Goal: Transaction & Acquisition: Subscribe to service/newsletter

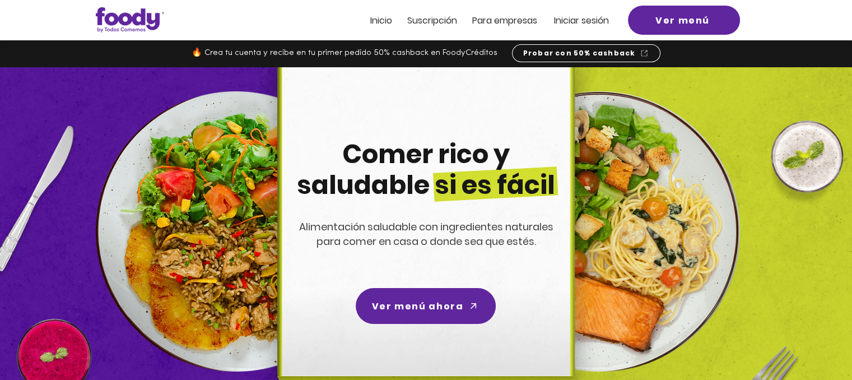
click at [441, 21] on span "Suscripción" at bounding box center [432, 20] width 50 height 13
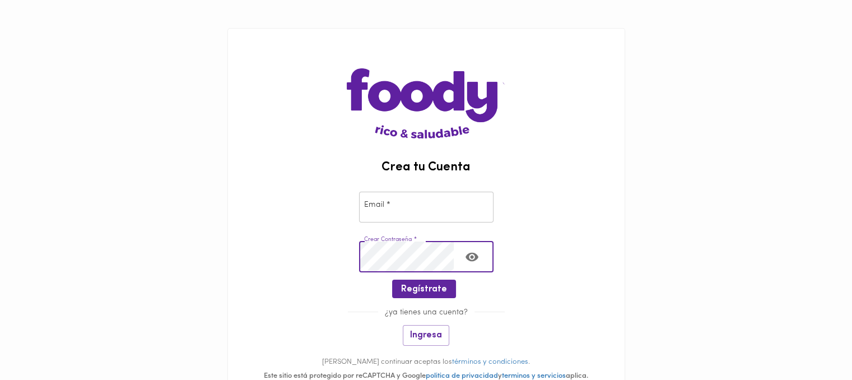
scroll to position [0, 57]
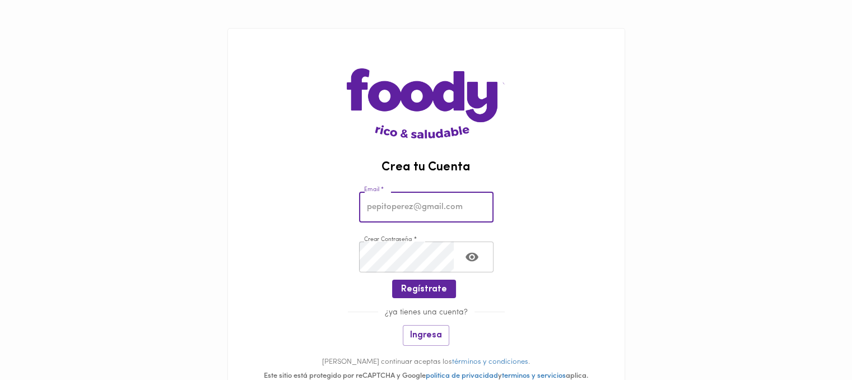
click at [410, 197] on input "email" at bounding box center [426, 207] width 134 height 31
paste input "[EMAIL_ADDRESS][DOMAIN_NAME]"
type input "[EMAIL_ADDRESS][DOMAIN_NAME]"
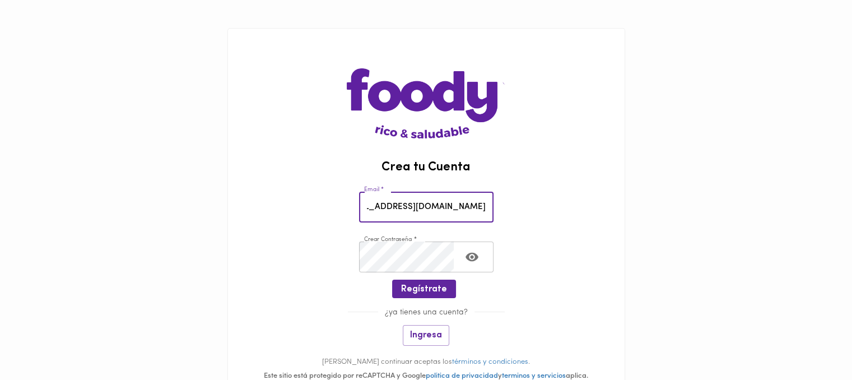
scroll to position [0, 0]
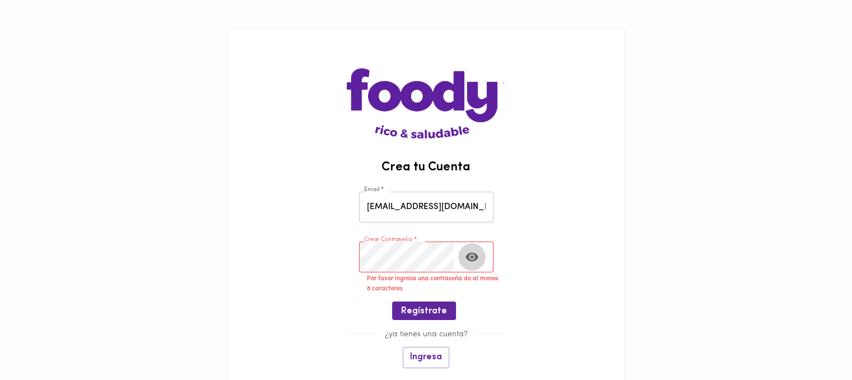
click at [466, 251] on icon "Toggle password visibility" at bounding box center [472, 257] width 14 height 14
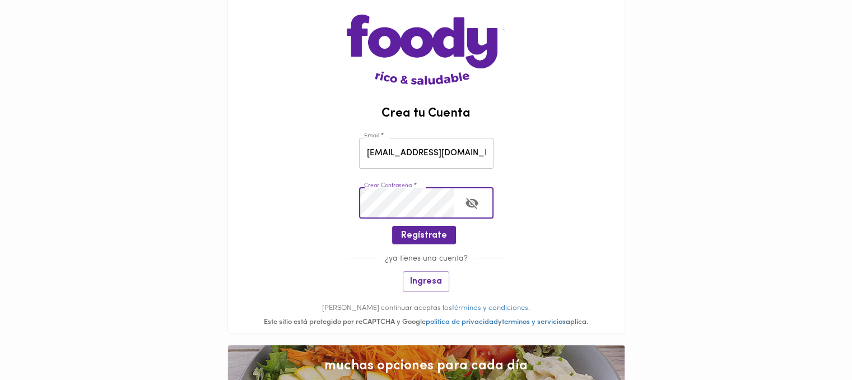
scroll to position [56, 0]
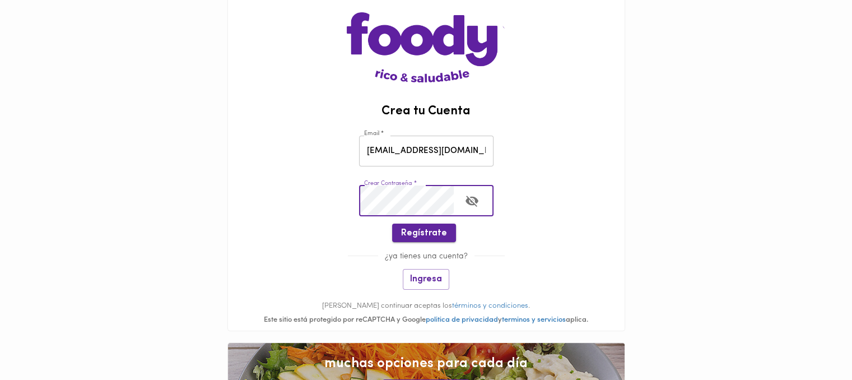
click at [418, 240] on button "Regístrate" at bounding box center [424, 232] width 64 height 18
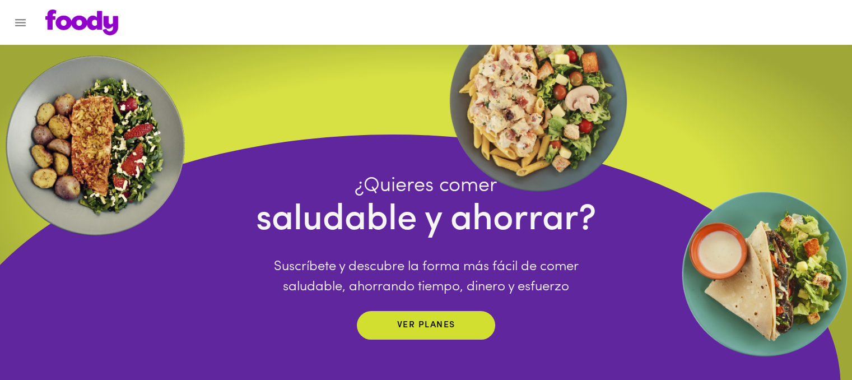
click at [7, 25] on div at bounding box center [5, 190] width 11 height 380
click at [18, 21] on icon "Menu" at bounding box center [20, 23] width 14 height 14
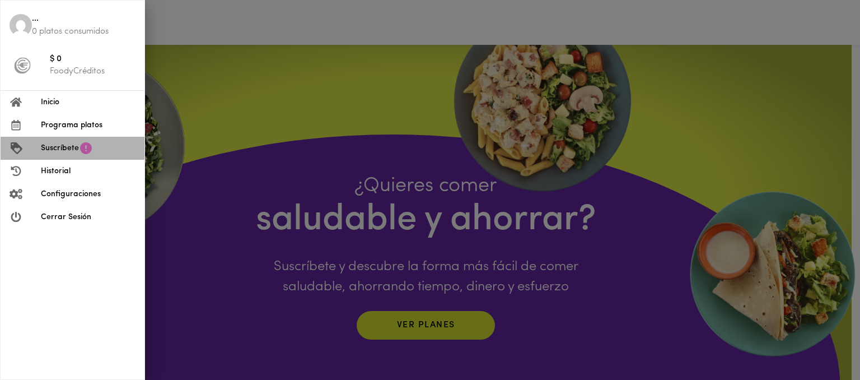
click at [62, 146] on span "Suscríbete" at bounding box center [60, 148] width 38 height 12
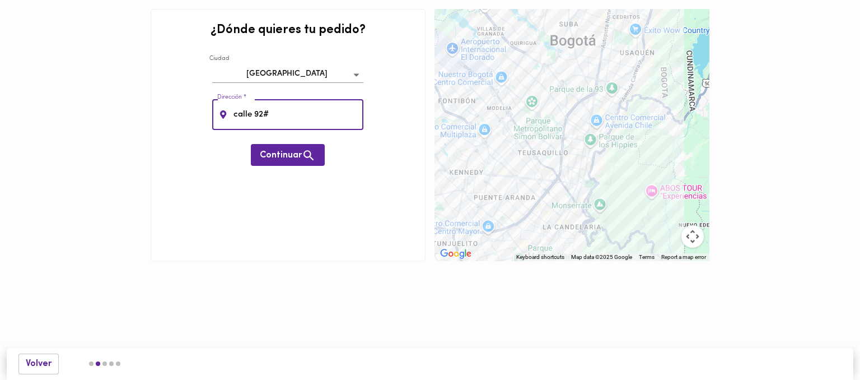
type input "calle 92#"
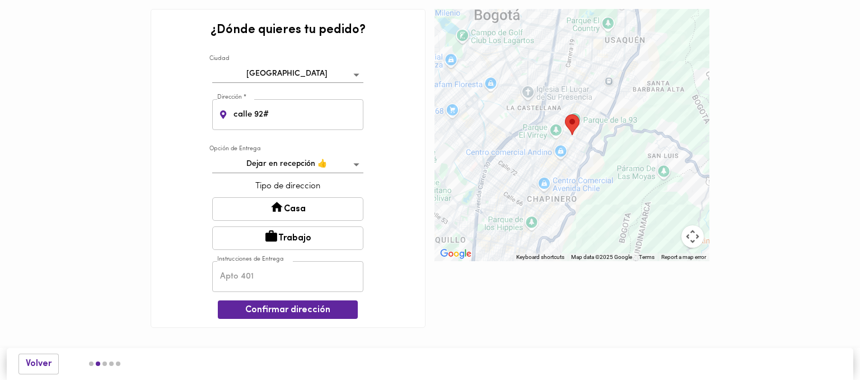
click at [333, 203] on button "Casa" at bounding box center [287, 209] width 151 height 24
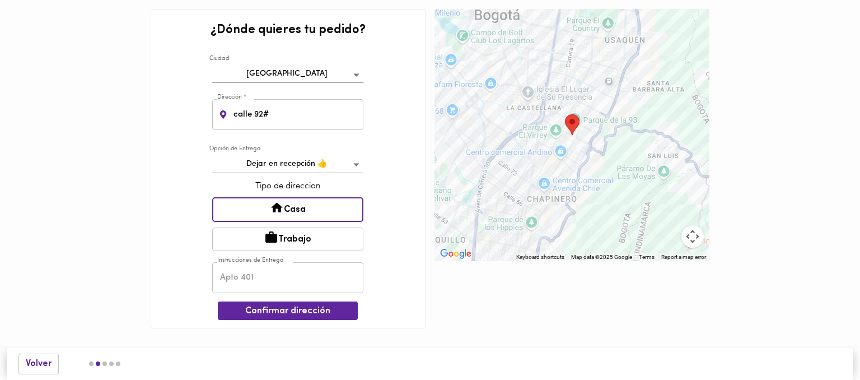
click at [313, 320] on div "¿Dónde quieres tu pedido? Ciudad Bogotá bogota Dirección * calle 92# Dirección …" at bounding box center [288, 169] width 275 height 320
click at [314, 319] on div "¿Dónde quieres tu pedido? Ciudad Bogotá bogota Dirección * calle 92# Dirección …" at bounding box center [288, 169] width 275 height 320
click at [313, 308] on span "Confirmar dirección" at bounding box center [288, 311] width 122 height 11
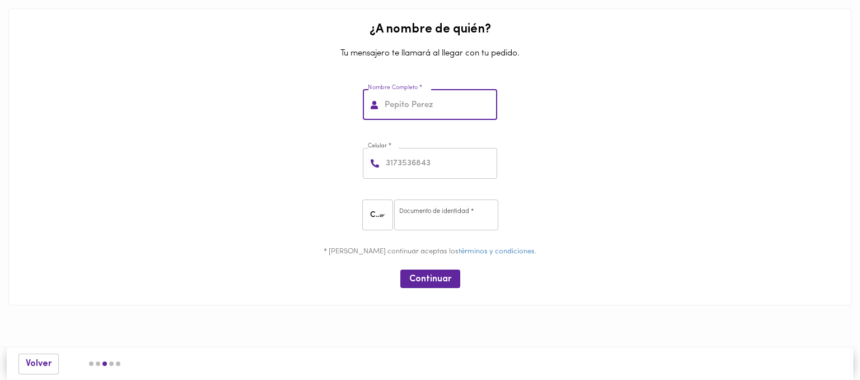
click at [424, 111] on input "text" at bounding box center [440, 105] width 115 height 31
type input "j"
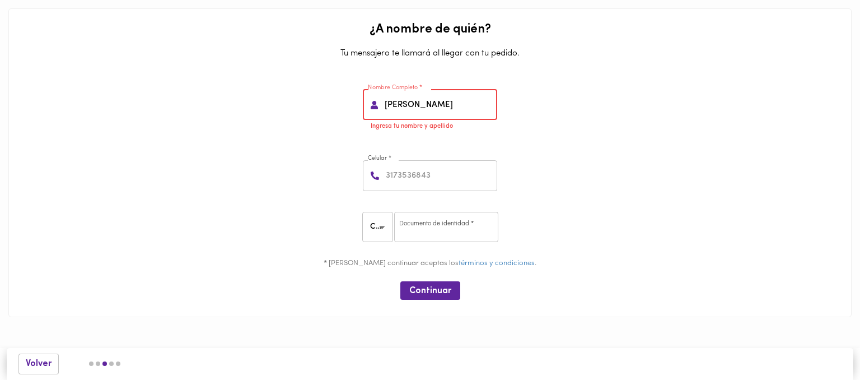
click at [445, 110] on input "juan" at bounding box center [440, 105] width 115 height 31
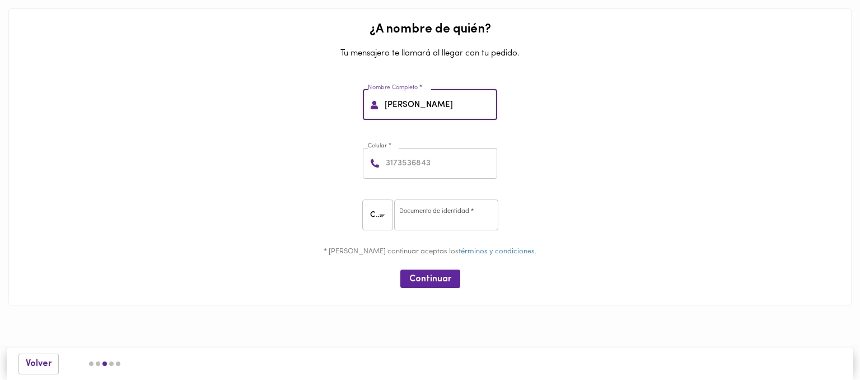
type input "juan felipe"
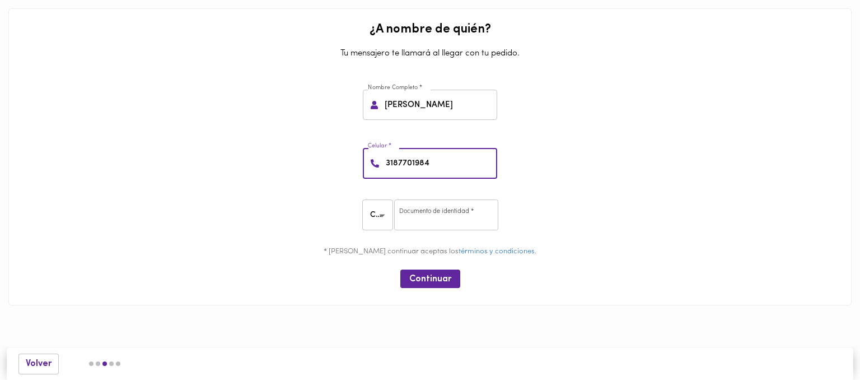
type input "3187701984"
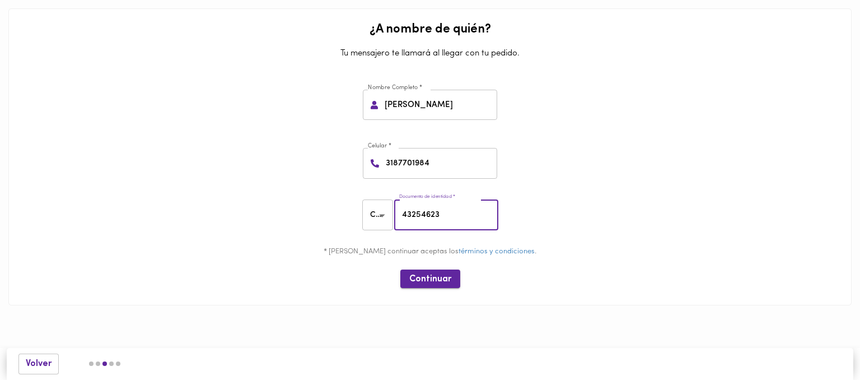
type input "43254623"
drag, startPoint x: 412, startPoint y: 283, endPoint x: 419, endPoint y: 283, distance: 7.9
click at [412, 283] on span "Continuar" at bounding box center [430, 279] width 42 height 11
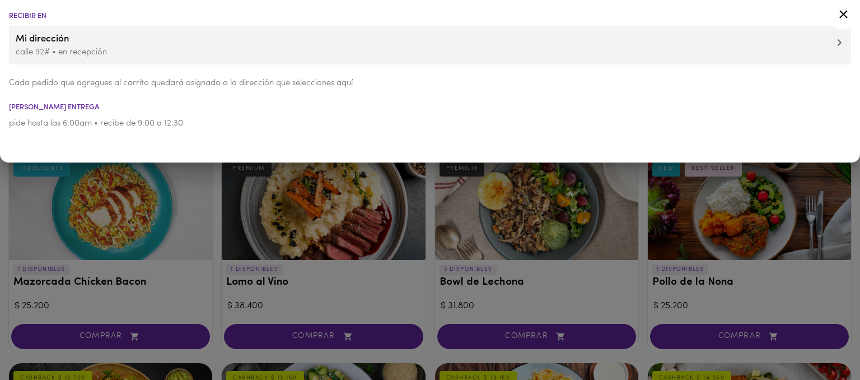
click at [447, 286] on div at bounding box center [430, 190] width 860 height 380
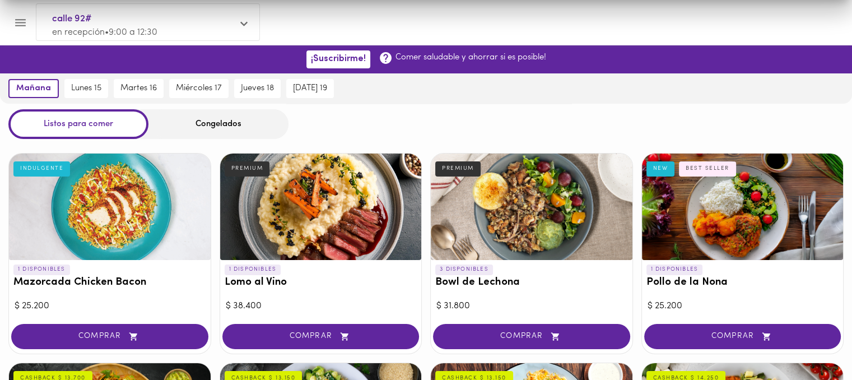
click at [18, 14] on button "Menu" at bounding box center [20, 22] width 27 height 27
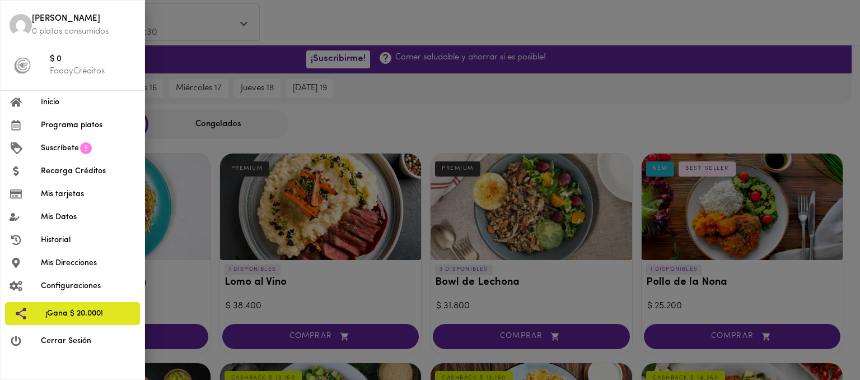
click at [65, 200] on li "Mis tarjetas" at bounding box center [73, 194] width 144 height 23
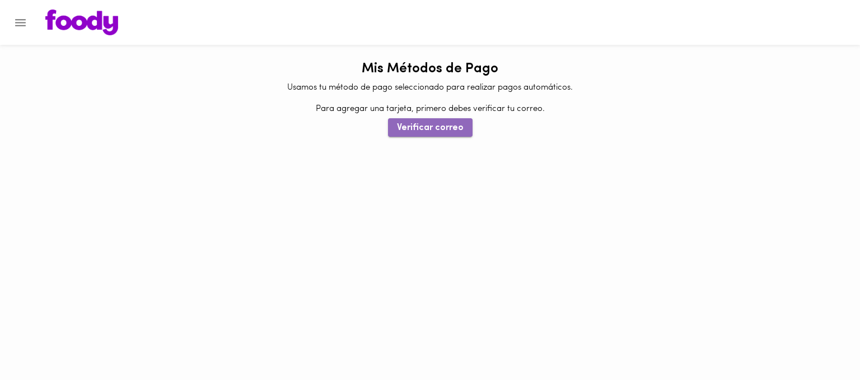
click at [439, 123] on span "Verificar correo" at bounding box center [430, 128] width 67 height 11
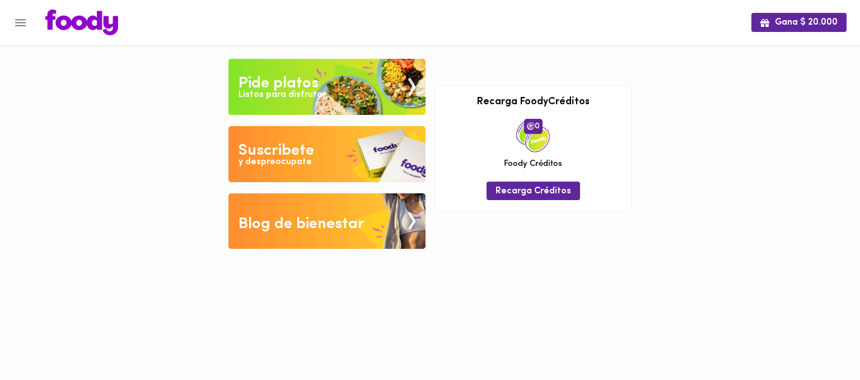
click at [25, 23] on icon "Menu" at bounding box center [20, 22] width 11 height 7
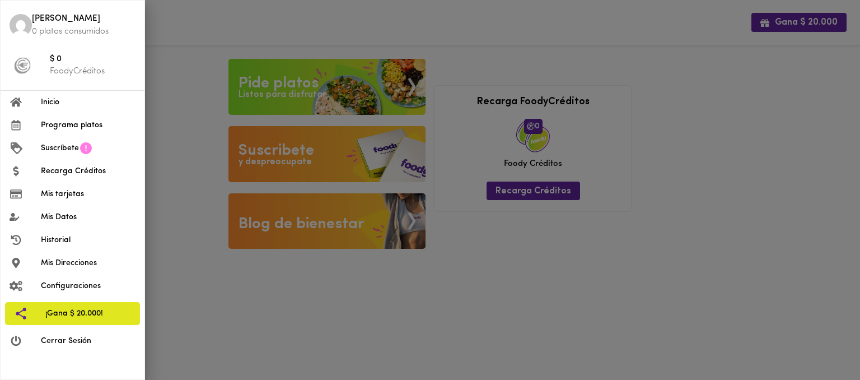
click at [83, 197] on span "Mis tarjetas" at bounding box center [88, 194] width 95 height 12
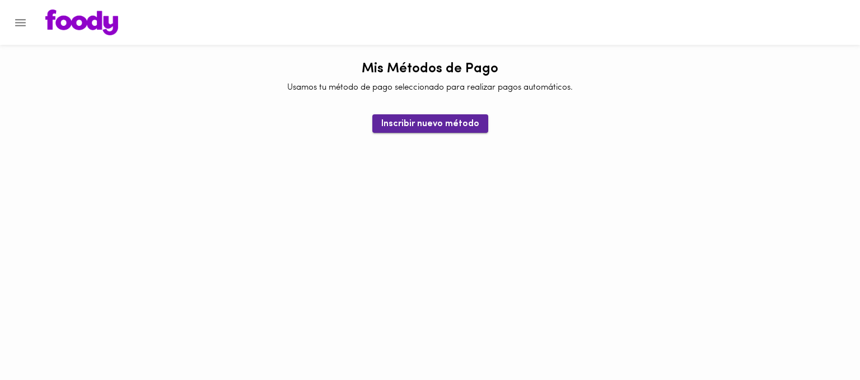
click at [446, 122] on span "Inscribir nuevo método" at bounding box center [430, 124] width 98 height 11
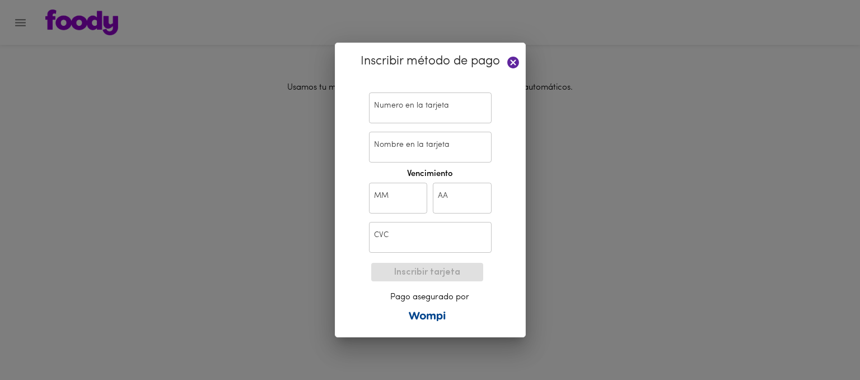
click at [441, 111] on input "text" at bounding box center [430, 107] width 123 height 31
paste input "5306 9171 8216 6814"
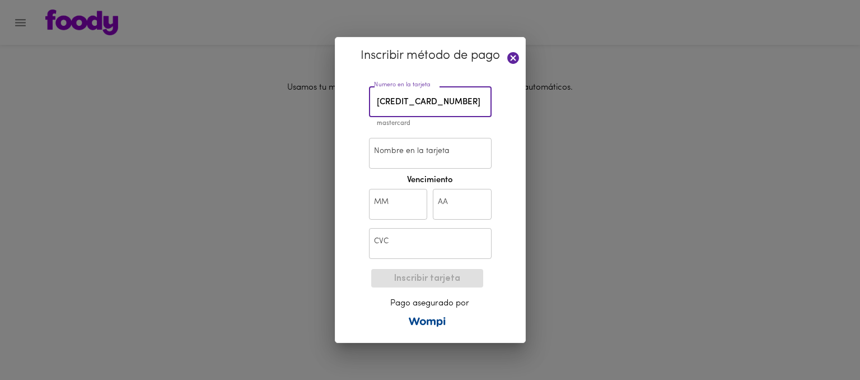
type input "5306 9171 8216 6814"
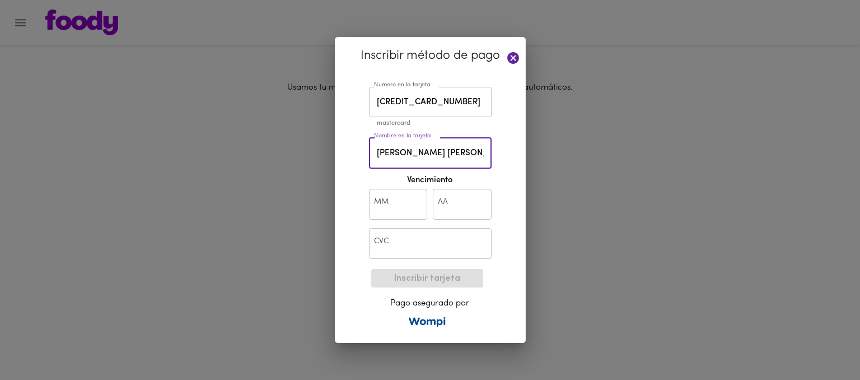
type input "juan felipe dias melgar"
type input "07"
type input "27"
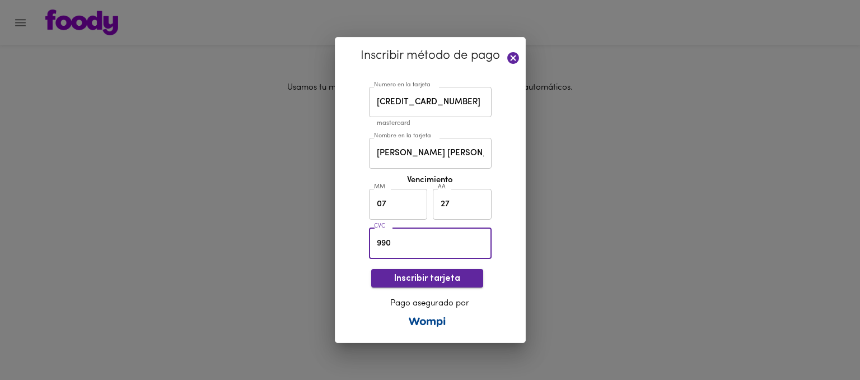
type input "990"
click at [463, 285] on button "Inscribir tarjeta" at bounding box center [427, 278] width 112 height 18
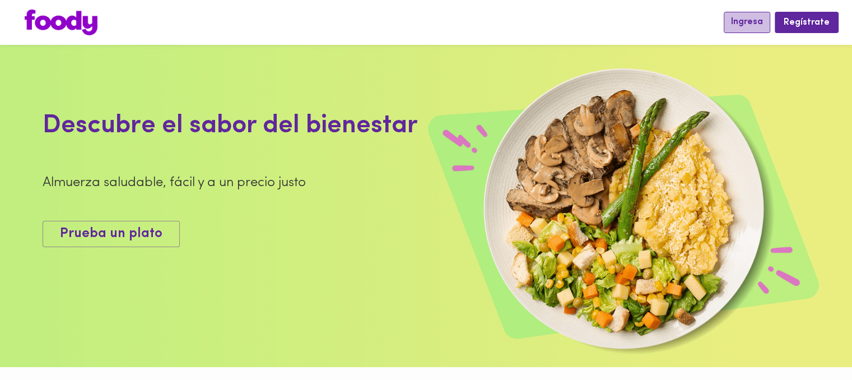
click at [761, 20] on span "Ingresa" at bounding box center [747, 22] width 32 height 11
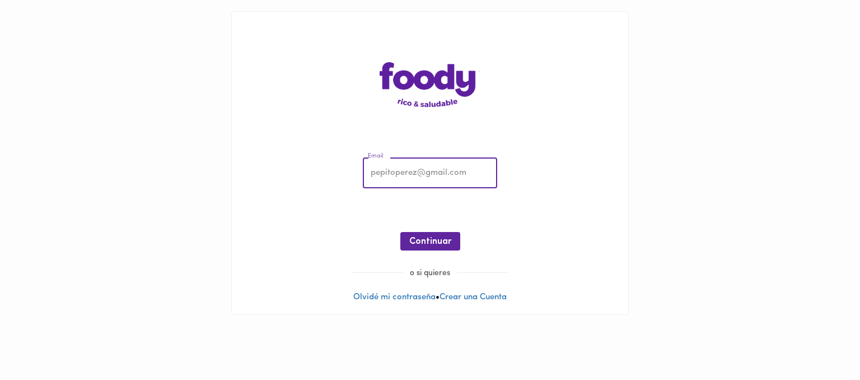
click at [453, 172] on input "email" at bounding box center [430, 173] width 134 height 31
paste input "trichelwetmore.iz.cn.8.08.3@gmail.com"
type input "trichelwetmore.iz.cn.8.08.3@gmail.com"
click at [418, 242] on span "Continuar" at bounding box center [430, 241] width 42 height 11
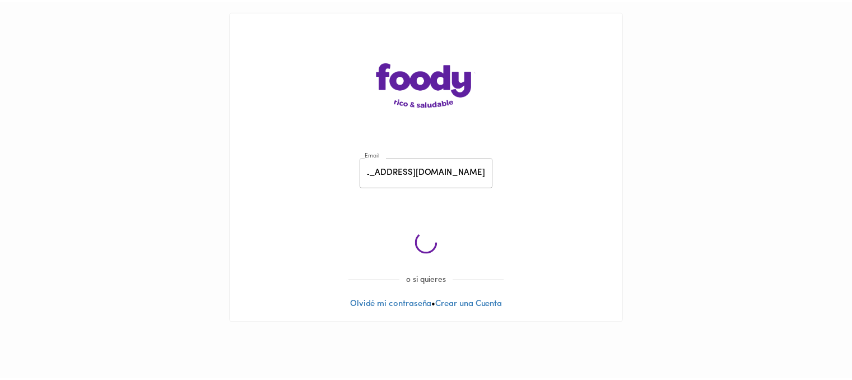
scroll to position [0, 0]
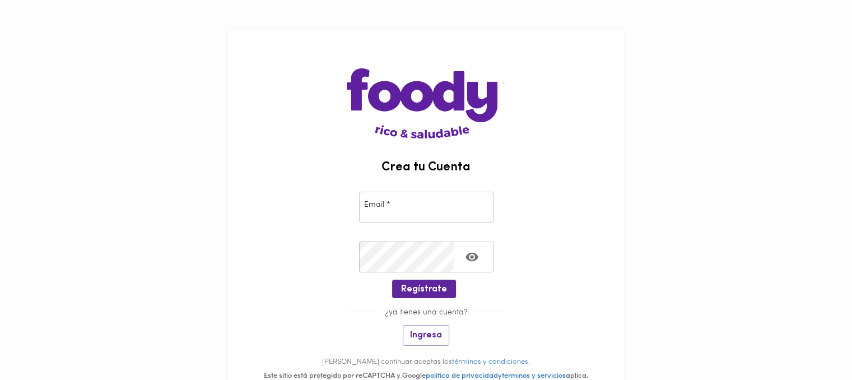
click at [399, 94] on img at bounding box center [426, 84] width 158 height 110
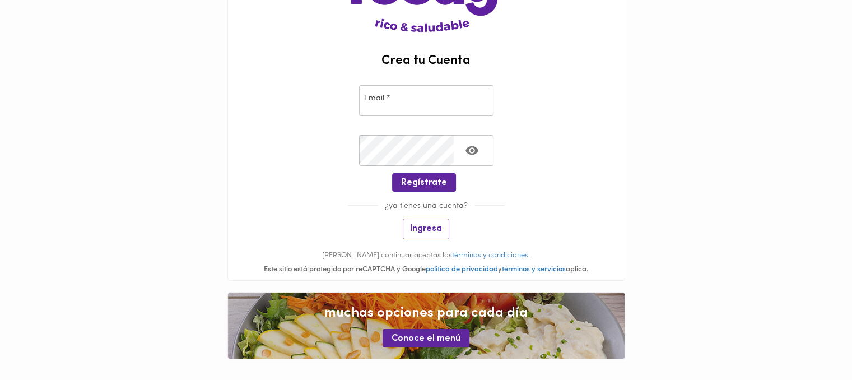
scroll to position [113, 0]
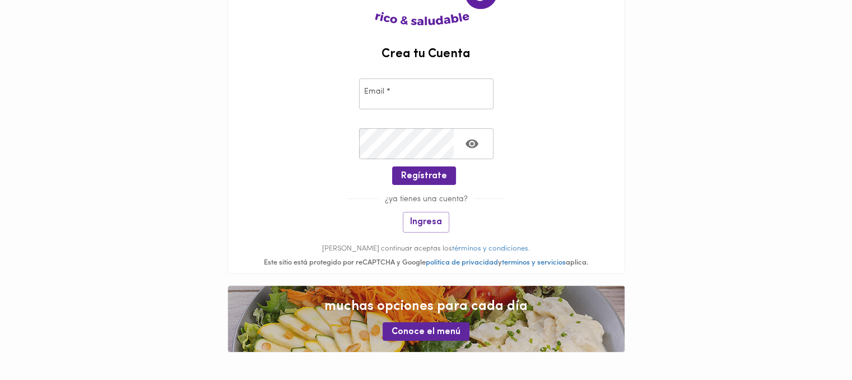
click at [393, 87] on input "email" at bounding box center [426, 93] width 134 height 31
paste input "trichelwetmore.iz.cn.8.08.3@gmail.com"
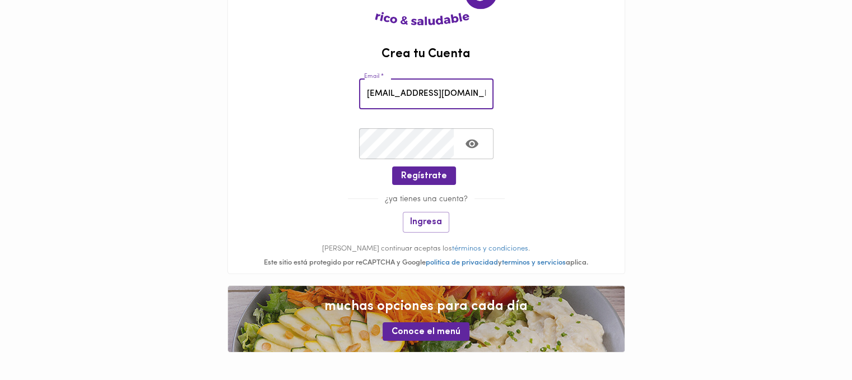
scroll to position [0, 34]
type input "trichelwetmore.iz.cn.8.08.3@gmail.com"
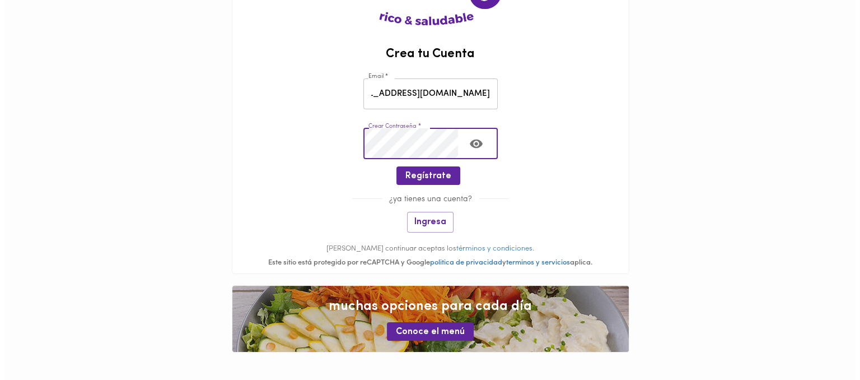
scroll to position [0, 0]
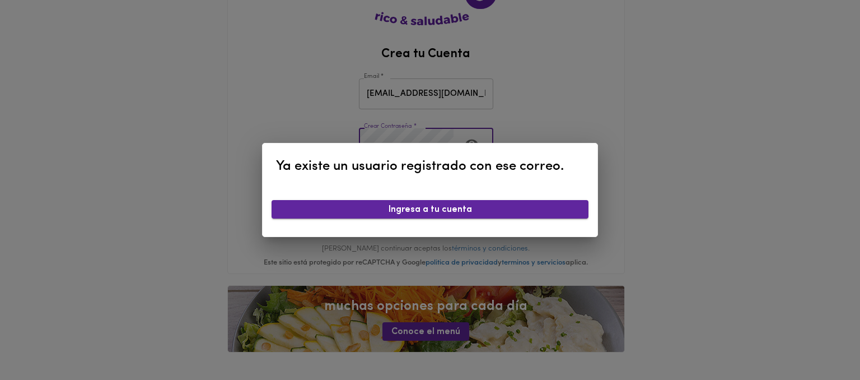
click at [504, 214] on span "Ingresa a tu cuenta" at bounding box center [430, 209] width 299 height 11
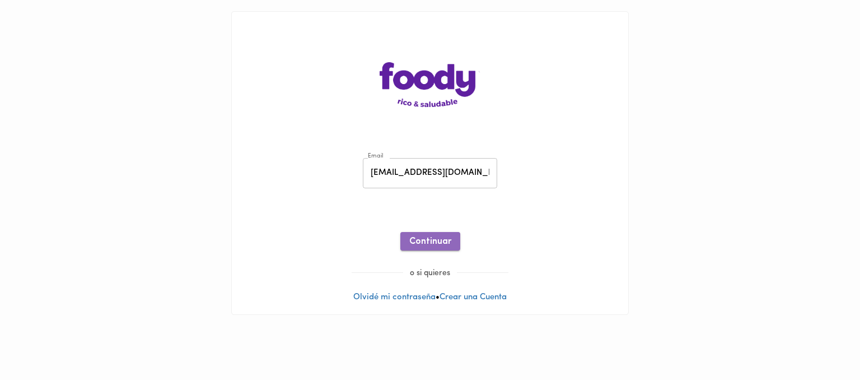
click at [437, 234] on button "Continuar" at bounding box center [430, 241] width 60 height 18
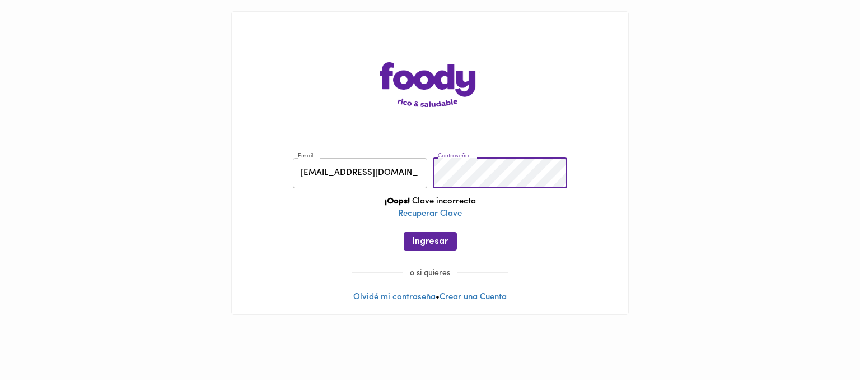
click at [334, 187] on div "Email trichelwetmore.iz.cn.8.08.3@gmail.com Email Contraseña Contraseña ¡Oops! …" at bounding box center [430, 206] width 374 height 121
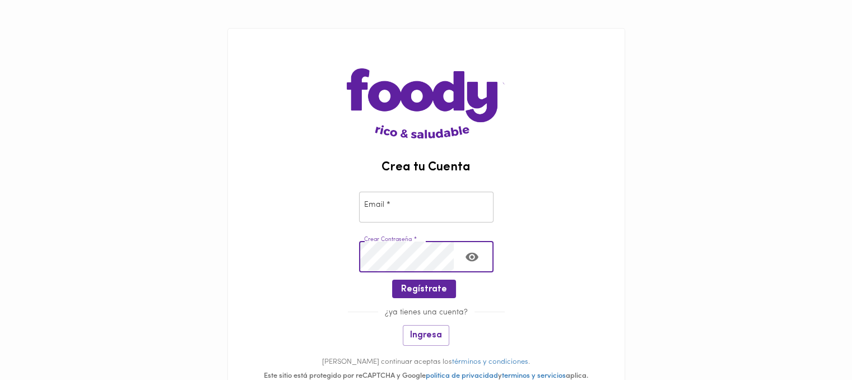
click at [394, 204] on input "email" at bounding box center [426, 207] width 134 height 31
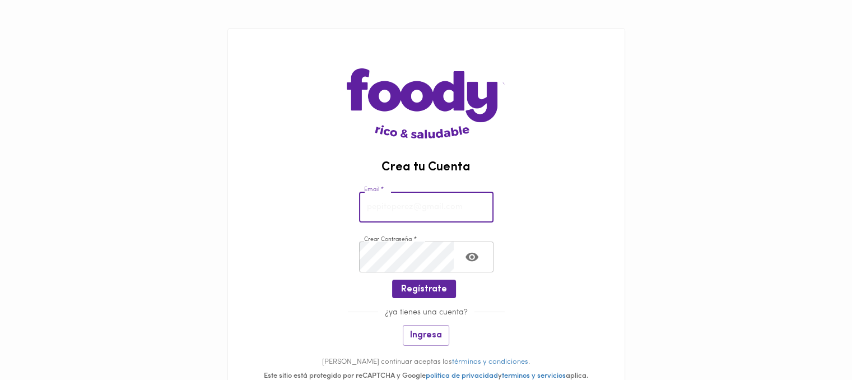
paste input "trichelwetmore.iz.cn.8.08.3@gmail.com"
click at [394, 204] on input "trichelwetmore.iz.cn.8.08.3@gmail.com" at bounding box center [426, 207] width 134 height 31
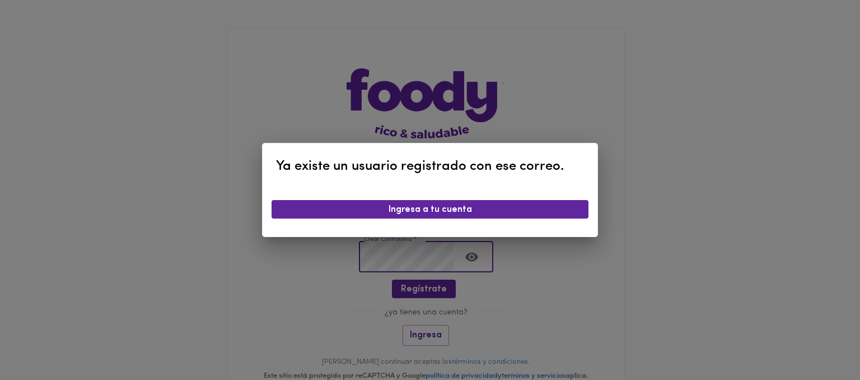
click at [435, 286] on div "Ya existe un usuario registrado con ese correo. Ingresa a tu cuenta" at bounding box center [430, 190] width 860 height 380
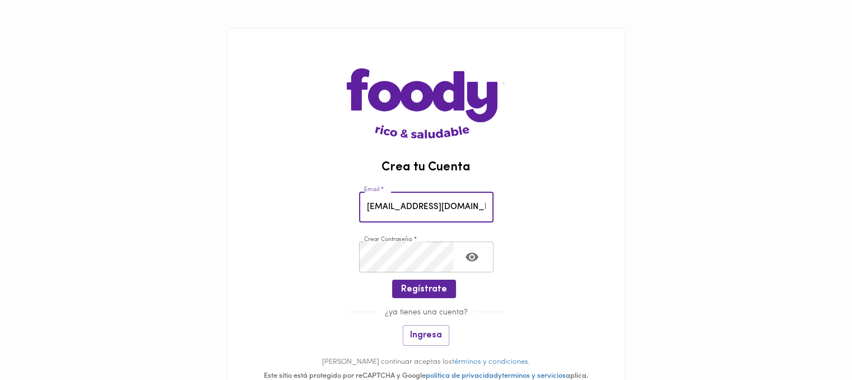
click at [468, 213] on input "trichelwetmore.iz.cn.8.08.3@gmail.com" at bounding box center [426, 207] width 134 height 31
paste input "paul57ba.rn.es2639"
click at [370, 203] on input "paul57ba.rn.es2639@gmail.com" at bounding box center [426, 207] width 134 height 31
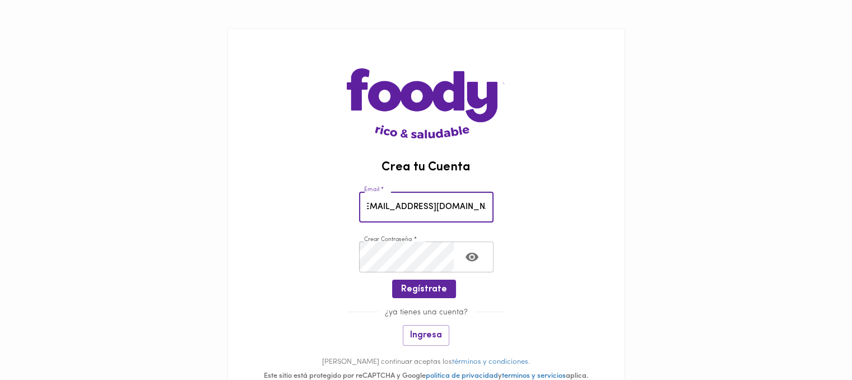
type input "paul57ba.rn.es2639@gmail.com"
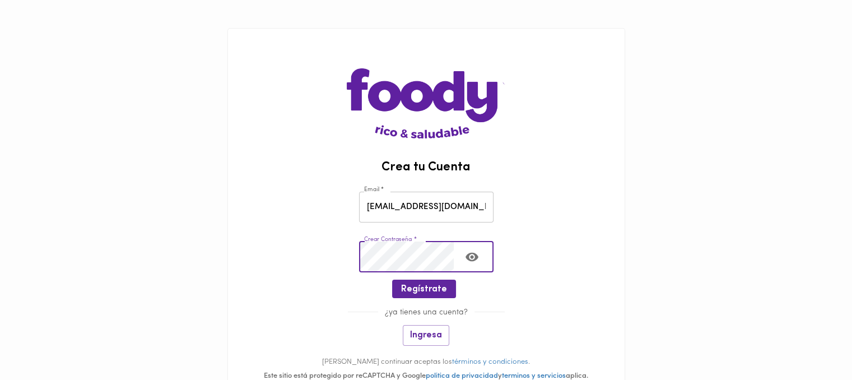
click at [183, 267] on main "Crea tu Cuenta Email * paul57ba.rn.es2639@gmail.com Email * Crear Contraseña * …" at bounding box center [426, 246] width 852 height 493
click at [398, 285] on button "Regístrate" at bounding box center [424, 288] width 64 height 18
